Goal: Obtain resource: Download file/media

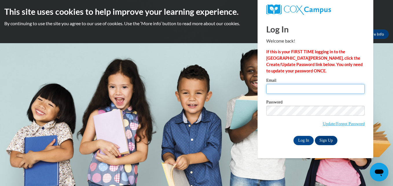
click at [270, 90] on input "Email" at bounding box center [315, 89] width 98 height 10
type input "[EMAIL_ADDRESS][DOMAIN_NAME]"
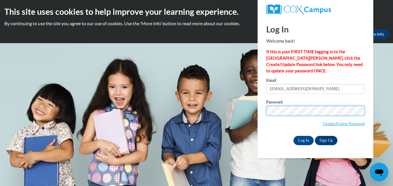
click at [293, 136] on input "Log In" at bounding box center [303, 140] width 20 height 9
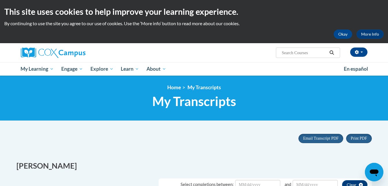
click at [373, 98] on div "<en>My Learning</en><fr>New fr_My Learning</fr><it>New it_My Learning</it><de>N…" at bounding box center [194, 97] width 364 height 27
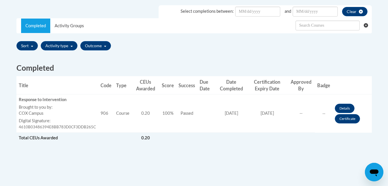
scroll to position [175, 0]
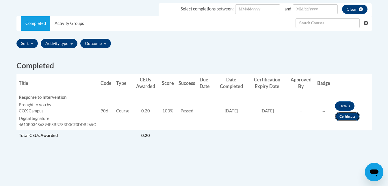
click at [354, 118] on link "Certificate" at bounding box center [347, 116] width 25 height 9
click at [352, 115] on link "Certificate" at bounding box center [347, 116] width 25 height 9
click at [352, 118] on link "Certificate" at bounding box center [347, 116] width 25 height 9
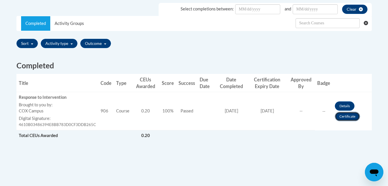
click at [352, 118] on link "Certificate" at bounding box center [347, 116] width 25 height 9
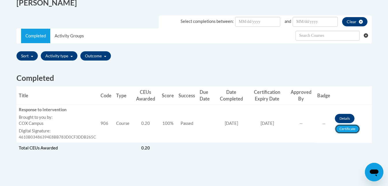
scroll to position [162, 0]
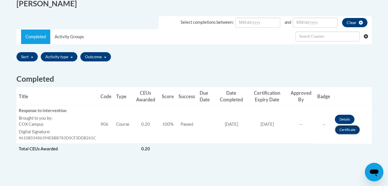
click at [353, 128] on link "Certificate" at bounding box center [347, 129] width 25 height 9
click at [346, 128] on link "Certificate" at bounding box center [347, 129] width 25 height 9
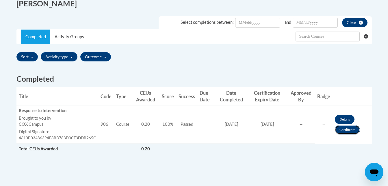
click at [346, 128] on link "Certificate" at bounding box center [347, 129] width 25 height 9
click at [346, 131] on link "Certificate" at bounding box center [347, 129] width 25 height 9
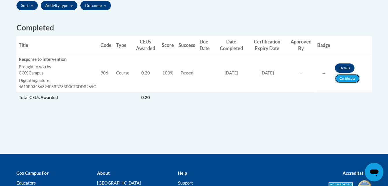
scroll to position [211, 0]
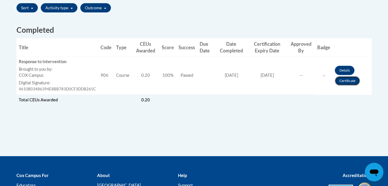
click at [336, 82] on link "Certificate" at bounding box center [347, 80] width 25 height 9
click at [347, 82] on link "Certificate" at bounding box center [347, 80] width 25 height 9
click at [348, 82] on link "Certificate" at bounding box center [347, 80] width 25 height 9
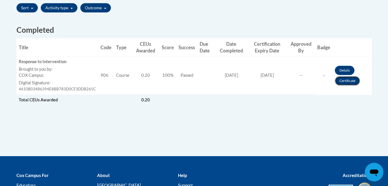
click at [348, 82] on link "Certificate" at bounding box center [347, 80] width 25 height 9
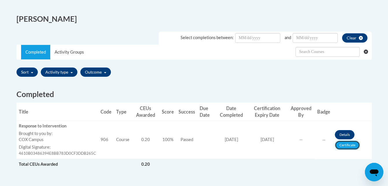
scroll to position [151, 0]
